Goal: Transaction & Acquisition: Purchase product/service

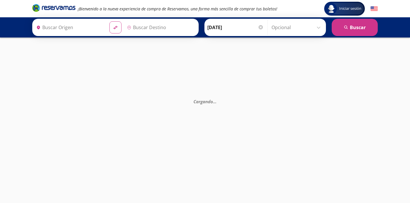
type input "Santiago de Querétaro, [GEOGRAPHIC_DATA]"
type input "[GEOGRAPHIC_DATA][PERSON_NAME] ([GEOGRAPHIC_DATA]) , [GEOGRAPHIC_DATA]"
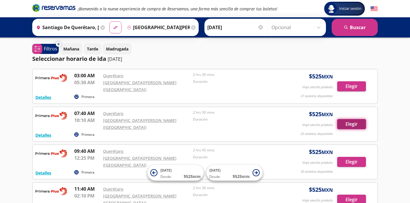
click at [350, 119] on button "Elegir" at bounding box center [351, 124] width 29 height 10
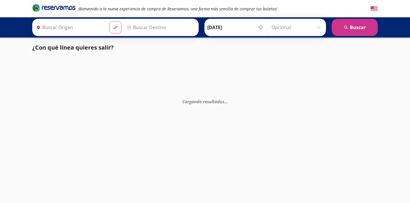
type input "[PERSON_NAME] de Querétaro, [GEOGRAPHIC_DATA]"
type input "[GEOGRAPHIC_DATA][PERSON_NAME] ([GEOGRAPHIC_DATA]) , [GEOGRAPHIC_DATA]"
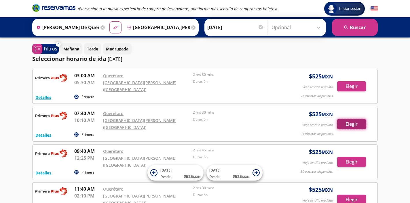
click at [347, 119] on button "Elegir" at bounding box center [351, 124] width 29 height 10
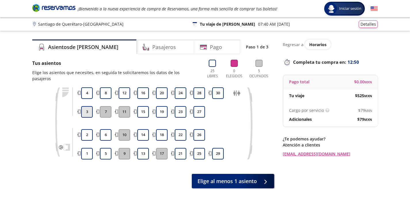
click at [87, 107] on button "3" at bounding box center [87, 112] width 12 height 12
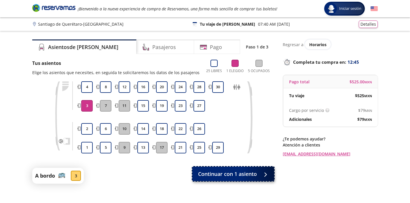
click at [232, 172] on span "Continuar con 1 asiento" at bounding box center [227, 174] width 59 height 8
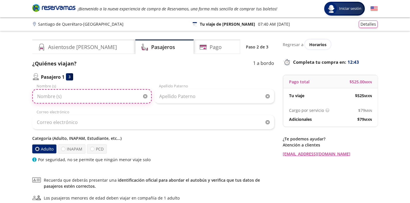
click at [60, 95] on input "Nombre (s)" at bounding box center [91, 96] width 119 height 14
type input "[PERSON_NAME]"
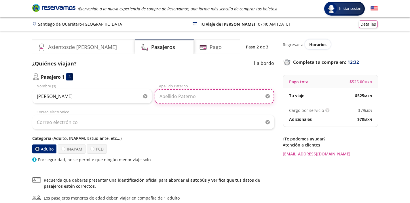
click at [177, 100] on input "Apellido Paterno" at bounding box center [214, 96] width 119 height 14
type input "[PERSON_NAME] de Raga"
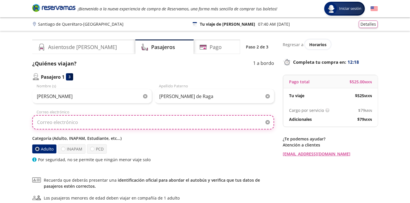
click at [78, 121] on input "Correo electrónico" at bounding box center [153, 122] width 242 height 14
type input "[EMAIL_ADDRESS][DOMAIN_NAME]"
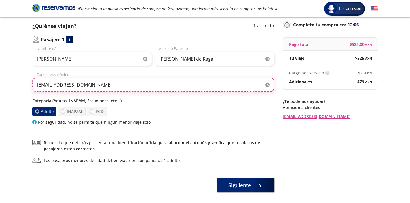
scroll to position [38, 0]
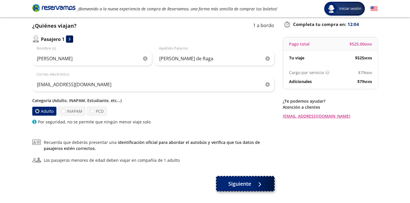
click at [243, 181] on span "Siguiente" at bounding box center [239, 184] width 23 height 8
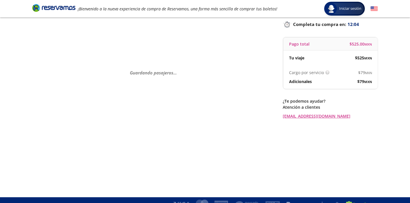
scroll to position [0, 0]
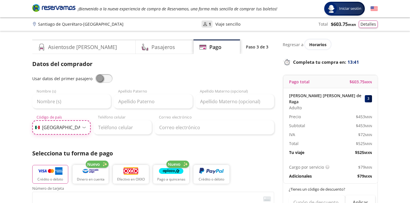
click at [85, 129] on select "Código de país [GEOGRAPHIC_DATA] +1 [GEOGRAPHIC_DATA] +52 [GEOGRAPHIC_DATA] +57…" at bounding box center [61, 127] width 58 height 14
select select "US"
click at [32, 120] on select "Código de país [GEOGRAPHIC_DATA] +1 [GEOGRAPHIC_DATA] +52 [GEOGRAPHIC_DATA] +57…" at bounding box center [61, 127] width 58 height 14
click at [108, 128] on input "Teléfono celular" at bounding box center [123, 127] width 58 height 14
type input "[PHONE_NUMBER]"
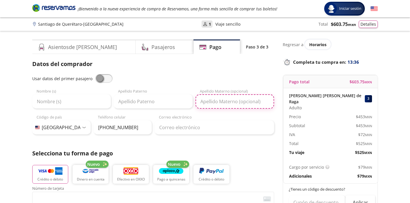
type input "[PERSON_NAME]"
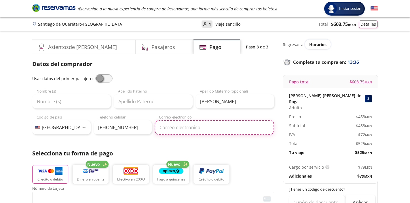
type input "[EMAIL_ADDRESS][DOMAIN_NAME]"
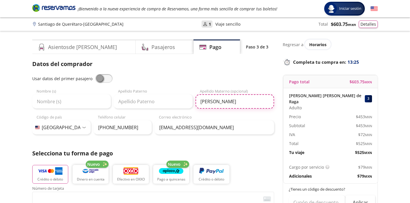
drag, startPoint x: 211, startPoint y: 100, endPoint x: 197, endPoint y: 100, distance: 14.1
click at [197, 100] on input "[PERSON_NAME]" at bounding box center [234, 101] width 79 height 14
type input "[PERSON_NAME]"
click at [103, 77] on span at bounding box center [103, 78] width 17 height 9
click at [95, 74] on input "checkbox" at bounding box center [95, 74] width 0 height 0
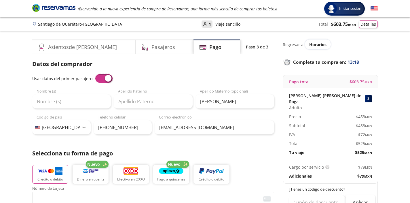
type input "[PERSON_NAME]"
type input "[PERSON_NAME] de Raga"
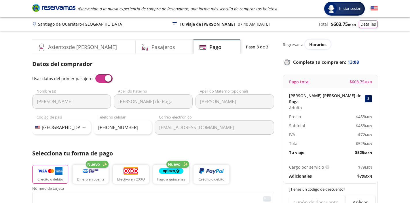
click at [179, 79] on div "Usar datos del primer pasajero" at bounding box center [153, 78] width 242 height 9
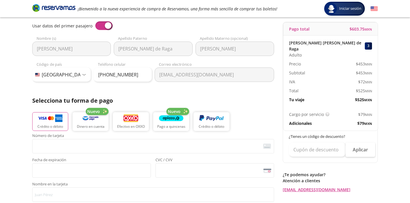
scroll to position [54, 0]
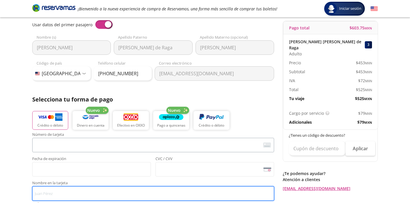
type input "[PERSON_NAME] Raga [PERSON_NAME]"
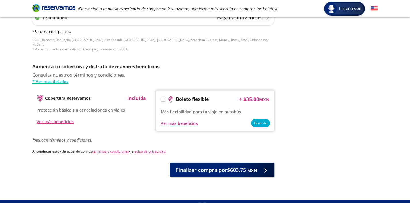
scroll to position [263, 0]
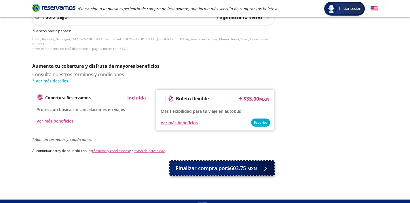
click at [192, 164] on span "Finalizar compra por $603.75 MXN" at bounding box center [216, 168] width 81 height 8
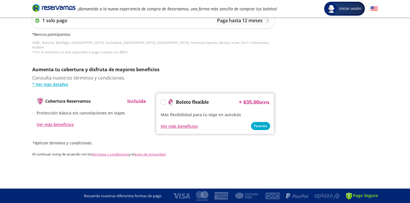
scroll to position [0, 0]
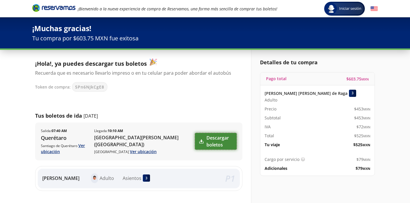
click at [195, 143] on link "Descargar boletos" at bounding box center [216, 141] width 42 height 17
